Goal: Transaction & Acquisition: Subscribe to service/newsletter

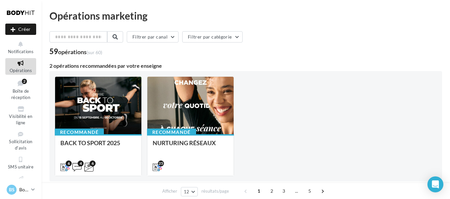
click at [24, 189] on p "Bodyhit Saint André" at bounding box center [23, 189] width 9 height 7
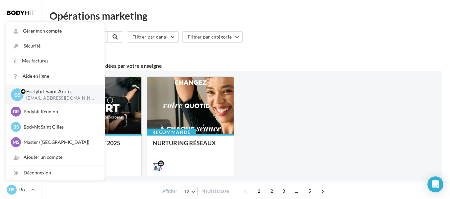
click at [59, 95] on p "Bodyhit Saint André" at bounding box center [60, 92] width 68 height 8
click at [303, 97] on div "Recommandé BACK TO SPORT 2025 6 4 6 Recommandé NURTURING RÉSEAUX 25" at bounding box center [246, 126] width 382 height 100
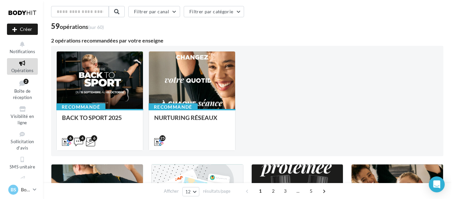
scroll to position [30, 0]
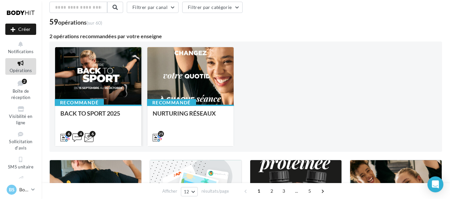
click at [133, 76] on div at bounding box center [98, 76] width 86 height 58
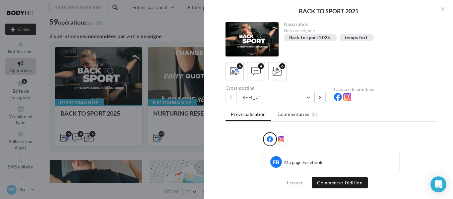
click at [133, 76] on div at bounding box center [226, 99] width 453 height 199
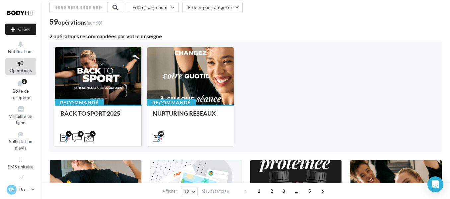
click at [92, 61] on div at bounding box center [98, 76] width 86 height 58
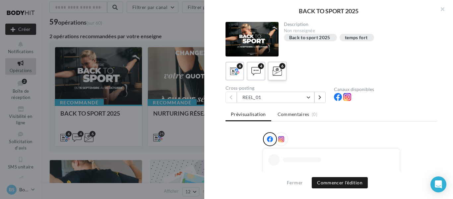
click at [284, 76] on label "6" at bounding box center [277, 70] width 19 height 19
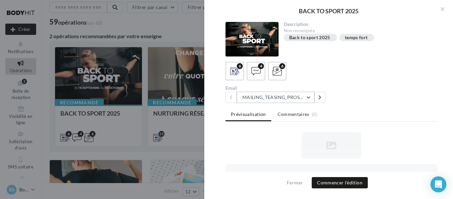
click at [309, 95] on button "MAILING_TEASING_PROSPECTS/ANCIENSCLIENTS" at bounding box center [276, 97] width 78 height 11
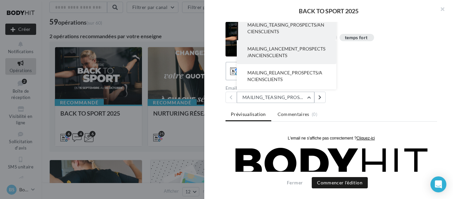
scroll to position [0, 0]
click at [288, 52] on button "MAILING_LANCEMENT_PROSPECTS/ANCIENSCLIENTS" at bounding box center [287, 52] width 100 height 24
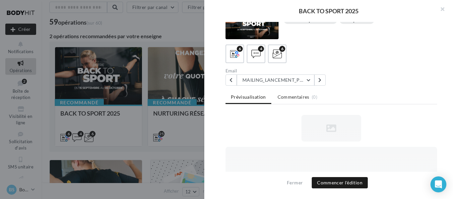
scroll to position [18, 0]
click at [346, 179] on button "Commencer l'édition" at bounding box center [340, 182] width 56 height 11
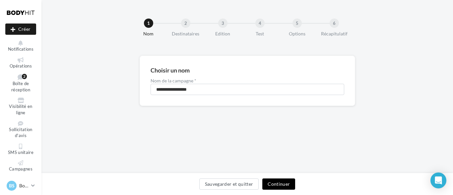
click at [285, 184] on button "Continuer" at bounding box center [278, 184] width 33 height 11
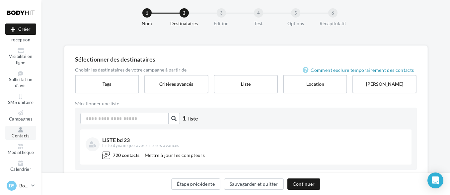
scroll to position [54, 0]
click at [18, 131] on icon at bounding box center [20, 128] width 27 height 5
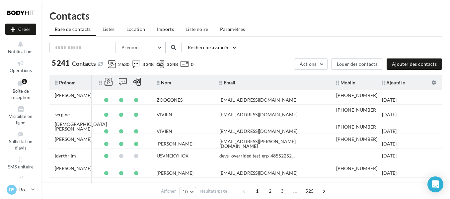
click at [164, 27] on span "Imports" at bounding box center [165, 29] width 17 height 6
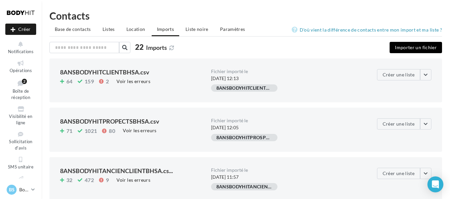
click at [408, 49] on button "Importer un fichier" at bounding box center [416, 47] width 52 height 11
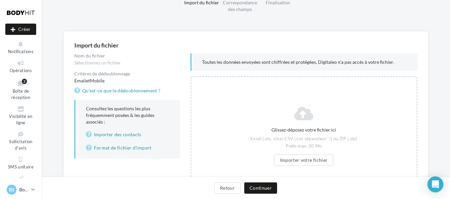
scroll to position [32, 0]
click at [321, 160] on button "Importer votre fichier" at bounding box center [303, 159] width 59 height 11
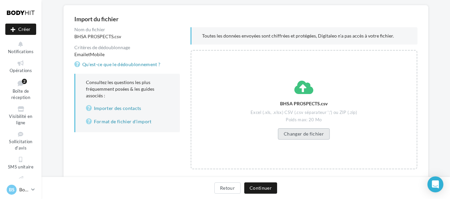
scroll to position [65, 0]
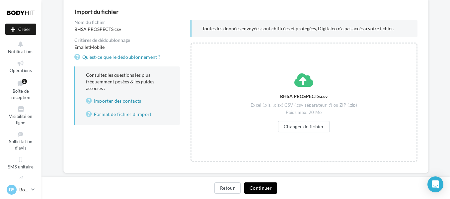
click at [269, 189] on button "Continuer" at bounding box center [260, 187] width 33 height 11
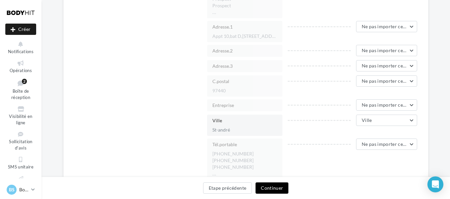
scroll to position [500, 0]
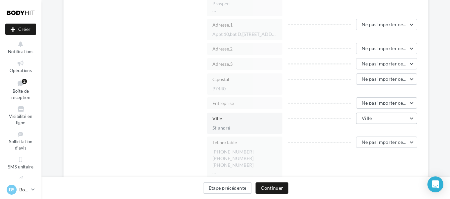
click at [375, 122] on button "Ville" at bounding box center [386, 117] width 61 height 11
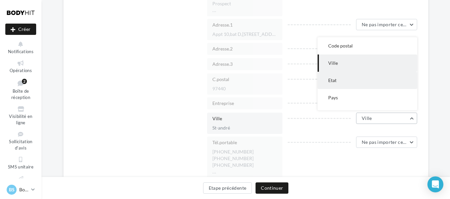
scroll to position [0, 0]
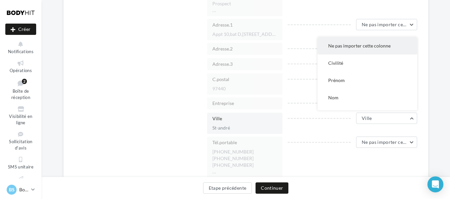
click at [352, 52] on button "Ne pas importer cette colonne" at bounding box center [368, 45] width 100 height 17
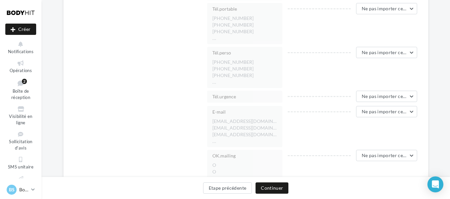
scroll to position [651, 0]
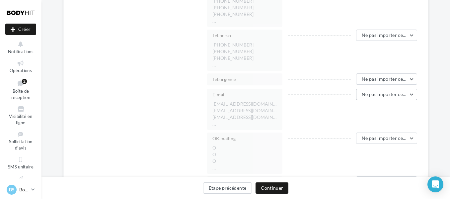
click at [367, 97] on button "Ne pas importer cette colonne" at bounding box center [386, 94] width 61 height 11
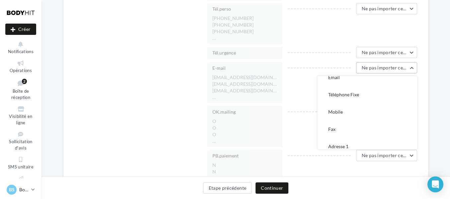
scroll to position [47, 0]
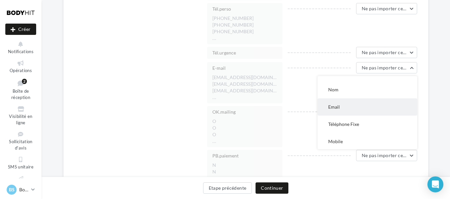
click at [337, 106] on span "Email" at bounding box center [334, 107] width 12 height 6
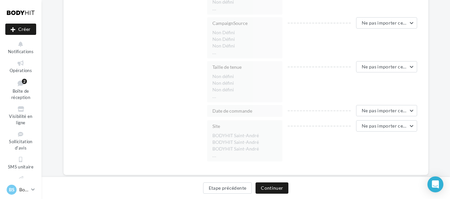
scroll to position [1439, 0]
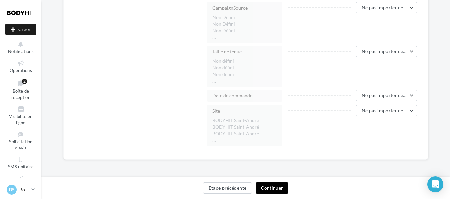
click at [264, 186] on button "Continuer" at bounding box center [271, 187] width 33 height 11
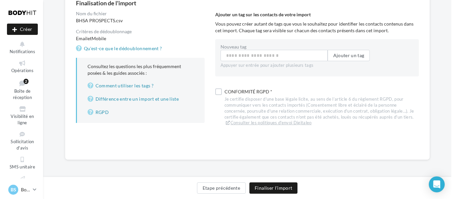
scroll to position [73, 0]
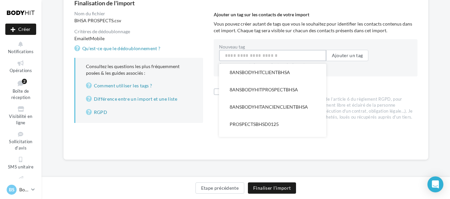
click at [263, 59] on input "Nouveau tag" at bounding box center [272, 55] width 107 height 11
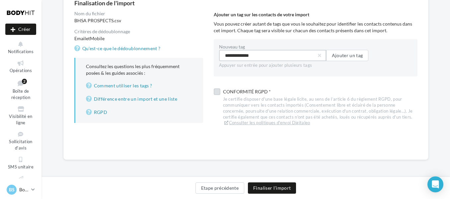
type input "**********"
click at [217, 95] on label at bounding box center [217, 93] width 7 height 7
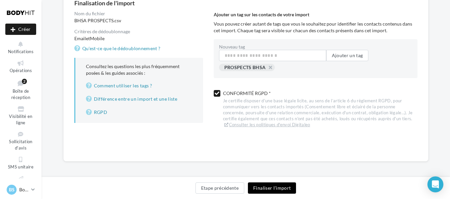
click at [270, 186] on button "Finaliser l'import" at bounding box center [272, 187] width 48 height 11
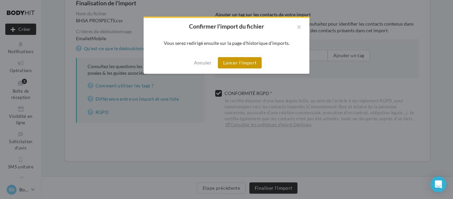
click at [241, 64] on button "Lancer l'import" at bounding box center [240, 62] width 44 height 11
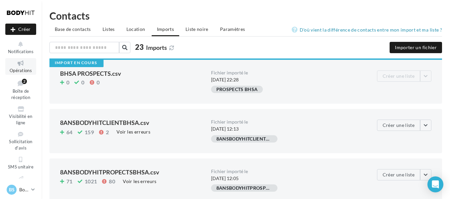
click at [16, 65] on icon at bounding box center [20, 63] width 27 height 8
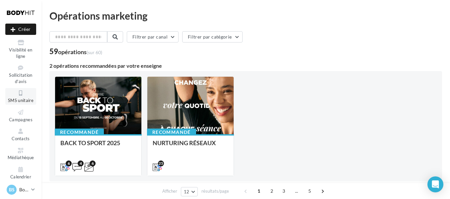
scroll to position [68, 0]
click at [31, 189] on link "BS Bodyhit Saint André [EMAIL_ADDRESS][DOMAIN_NAME]" at bounding box center [20, 189] width 31 height 13
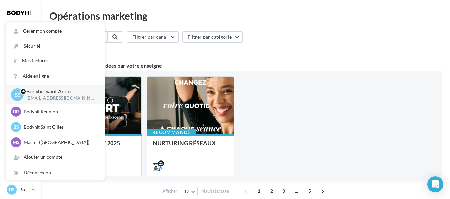
click at [308, 100] on div "Recommandé BACK TO SPORT 2025 6 4 6 Recommandé NURTURING RÉSEAUX 25" at bounding box center [246, 126] width 382 height 100
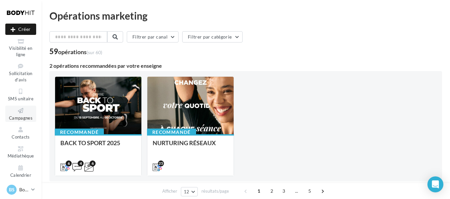
scroll to position [78, 0]
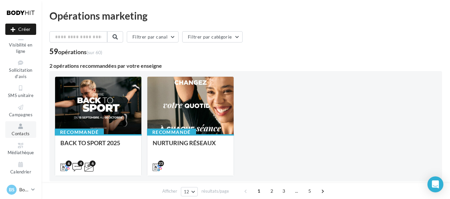
click at [25, 127] on icon at bounding box center [20, 126] width 27 height 8
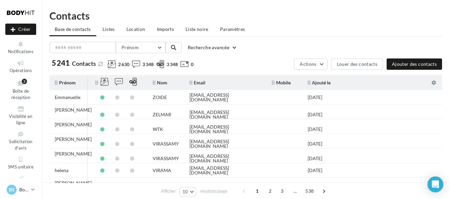
click at [171, 31] on span "Imports" at bounding box center [165, 29] width 17 height 6
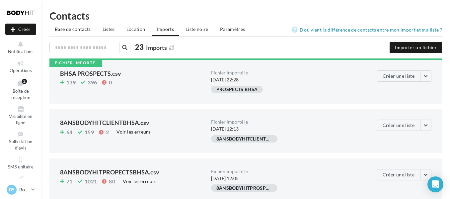
click at [81, 30] on span "Base de contacts" at bounding box center [73, 29] width 36 height 6
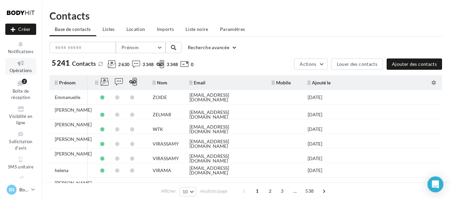
click at [20, 62] on icon at bounding box center [20, 63] width 27 height 8
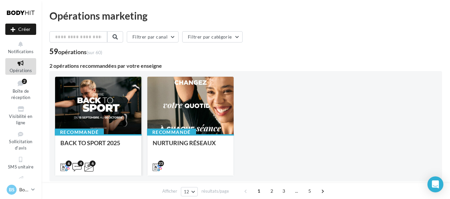
click at [94, 82] on div at bounding box center [98, 106] width 86 height 58
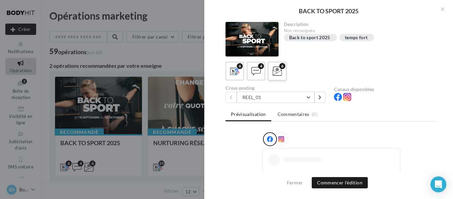
click at [274, 76] on span at bounding box center [278, 71] width 10 height 10
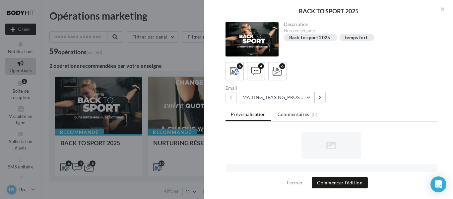
click at [289, 96] on button "MAILING_TEASING_PROSPECTS/ANCIENSCLIENTS" at bounding box center [276, 97] width 78 height 11
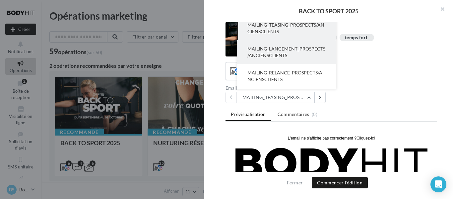
click at [289, 51] on span "MAILING_LANCEMENT_PROSPECTS/ANCIENSCLIENTS" at bounding box center [287, 52] width 78 height 12
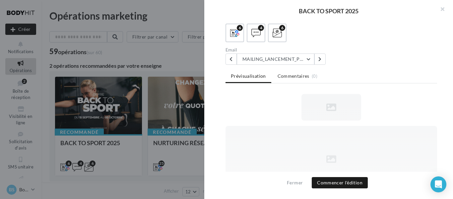
scroll to position [38, 0]
click at [338, 179] on button "Commencer l'édition" at bounding box center [340, 182] width 56 height 11
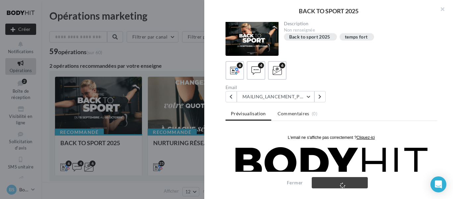
scroll to position [0, 0]
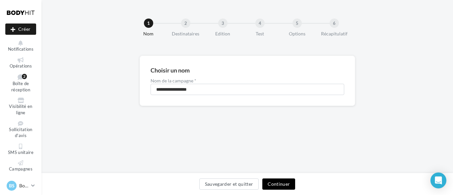
click at [274, 182] on button "Continuer" at bounding box center [278, 184] width 33 height 11
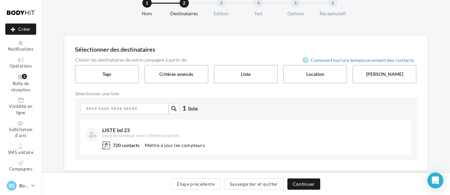
scroll to position [35, 0]
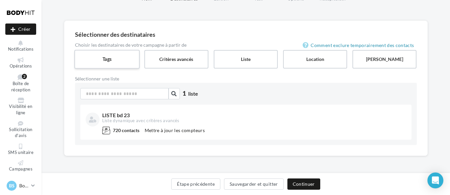
click at [121, 60] on label "Tags" at bounding box center [106, 59] width 65 height 19
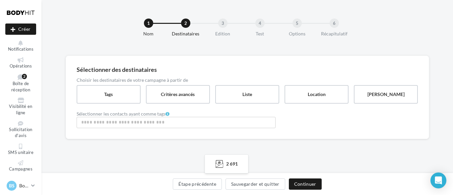
click at [160, 123] on input "Rechercher ou sélectionner un tag" at bounding box center [176, 123] width 196 height 8
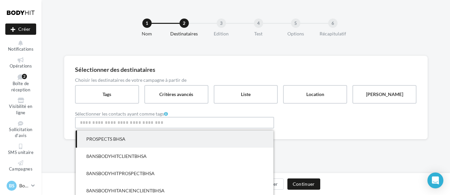
click at [138, 137] on span "PROSPECTS BHSA" at bounding box center [175, 139] width 198 height 17
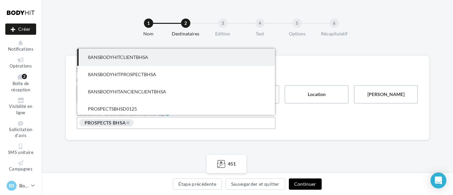
click at [301, 183] on button "Continuer" at bounding box center [305, 184] width 33 height 11
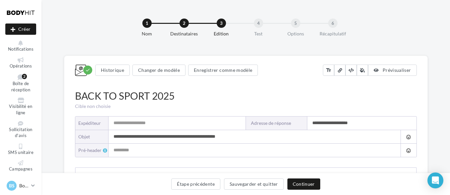
type input "**********"
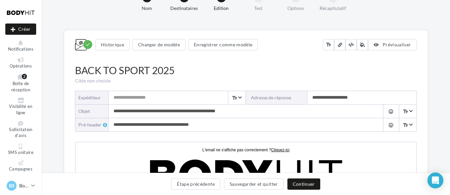
scroll to position [26, 0]
click at [152, 101] on input "Expéditeur" at bounding box center [176, 97] width 137 height 13
type input "*"
type input "**********"
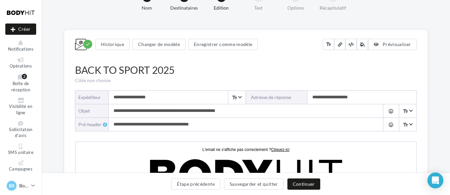
click at [322, 99] on input "**********" at bounding box center [361, 97] width 109 height 13
click at [325, 95] on input at bounding box center [361, 97] width 109 height 13
paste input "**********"
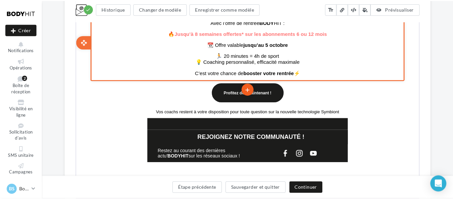
scroll to position [316, 0]
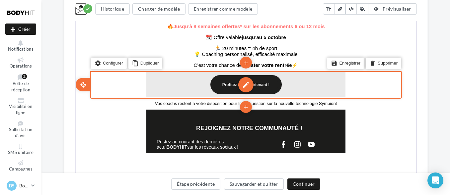
type input "**********"
click at [249, 87] on div "edit" at bounding box center [244, 84] width 15 height 15
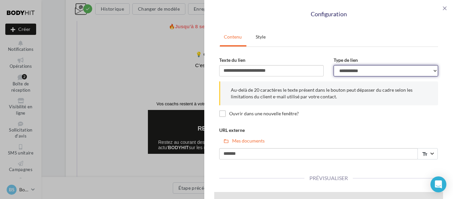
click at [350, 71] on select "**********" at bounding box center [386, 70] width 105 height 11
select select "**********"
click at [334, 65] on select "**********" at bounding box center [386, 70] width 105 height 11
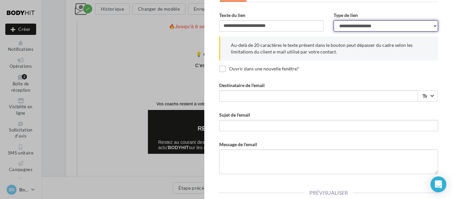
scroll to position [45, 0]
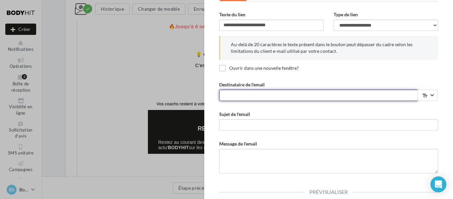
click at [293, 96] on input "Destinataire de l'email" at bounding box center [318, 95] width 199 height 11
paste input "**********"
type input "**********"
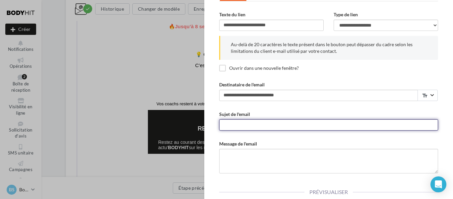
click at [241, 119] on input "Sujet de l'email" at bounding box center [328, 124] width 219 height 11
type input "**********"
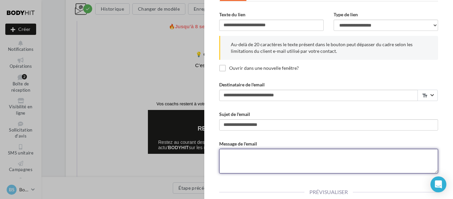
click at [247, 153] on textarea "Message de l'email" at bounding box center [328, 161] width 219 height 25
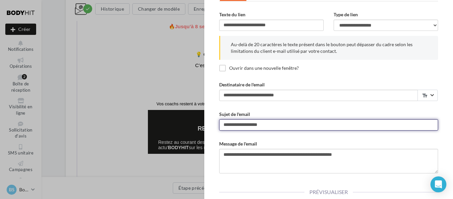
drag, startPoint x: 233, startPoint y: 125, endPoint x: 275, endPoint y: 131, distance: 43.2
click at [275, 131] on div "**********" at bounding box center [328, 123] width 229 height 25
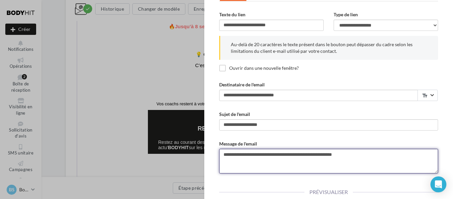
click at [375, 153] on textarea "**********" at bounding box center [328, 161] width 219 height 25
paste textarea "**********"
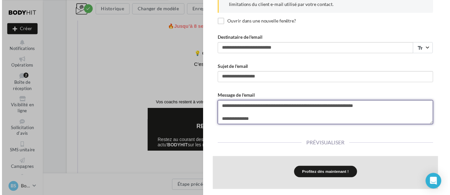
scroll to position [121, 0]
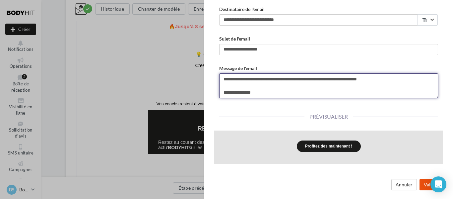
type textarea "**********"
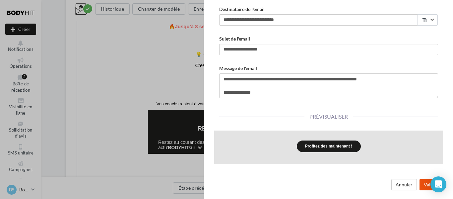
click at [423, 184] on button "Valider" at bounding box center [432, 184] width 24 height 11
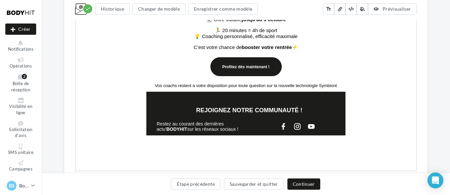
scroll to position [364, 0]
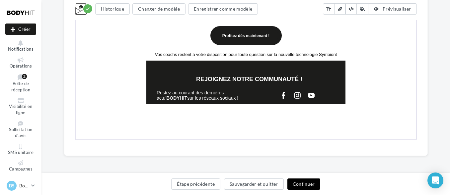
click at [298, 186] on button "Continuer" at bounding box center [303, 184] width 33 height 11
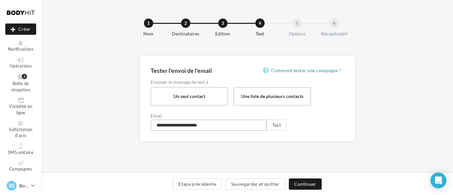
click at [214, 125] on input "**********" at bounding box center [209, 125] width 116 height 11
type input "**********"
click at [279, 125] on button "Test" at bounding box center [277, 125] width 20 height 11
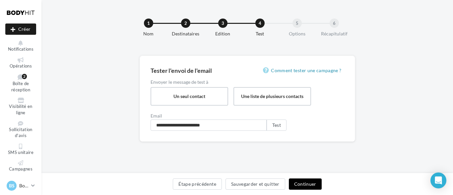
click at [303, 181] on button "Continuer" at bounding box center [305, 184] width 33 height 11
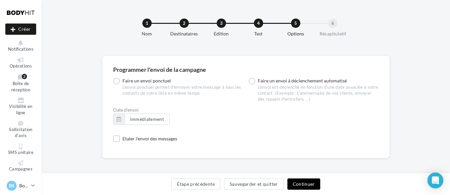
click at [300, 181] on button "Continuer" at bounding box center [303, 184] width 33 height 11
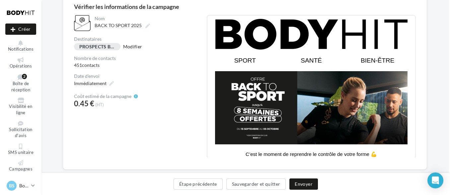
scroll to position [80, 0]
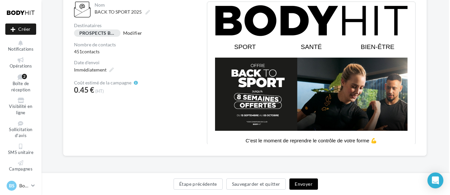
click at [311, 187] on button "Envoyer" at bounding box center [303, 184] width 28 height 11
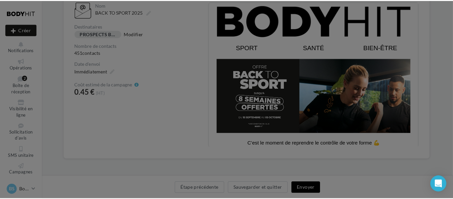
scroll to position [77, 1]
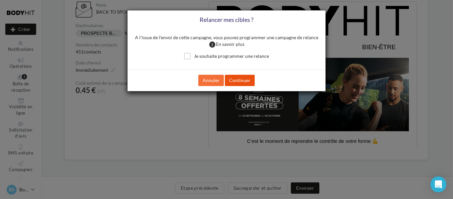
click at [240, 83] on button "Continuer" at bounding box center [240, 80] width 30 height 11
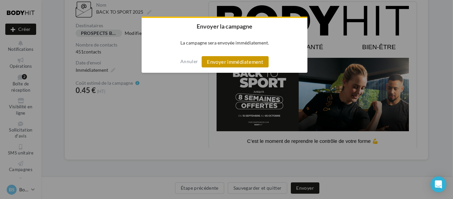
click at [227, 61] on button "Envoyer immédiatement" at bounding box center [235, 61] width 67 height 11
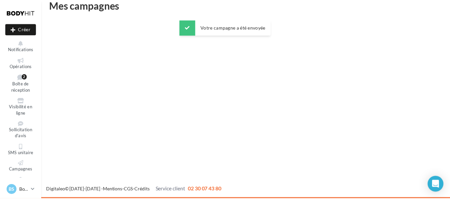
scroll to position [11, 0]
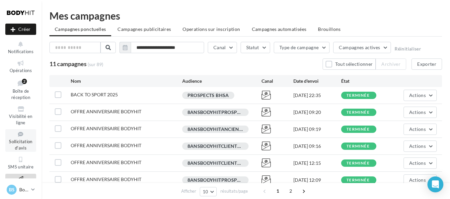
scroll to position [78, 0]
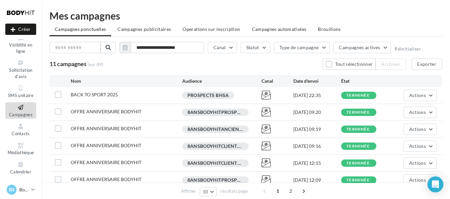
click at [36, 189] on div "BS Bodyhit Saint André [EMAIL_ADDRESS][DOMAIN_NAME]" at bounding box center [20, 191] width 41 height 16
click at [35, 190] on icon at bounding box center [33, 189] width 4 height 6
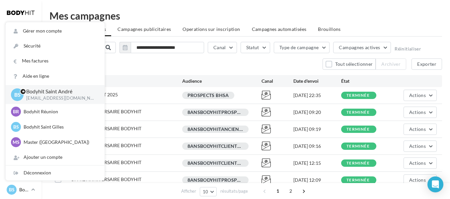
click at [35, 190] on icon at bounding box center [33, 189] width 4 height 6
